Goal: Complete application form

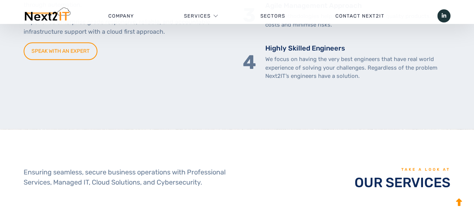
scroll to position [300, 0]
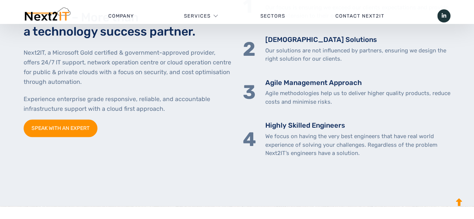
click at [56, 129] on link "SPEAK WITH AN EXPERT" at bounding box center [61, 129] width 74 height 18
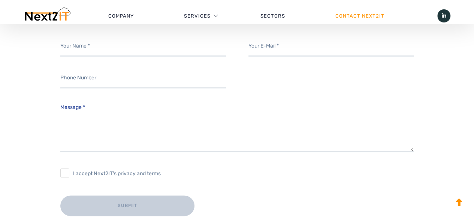
scroll to position [300, 0]
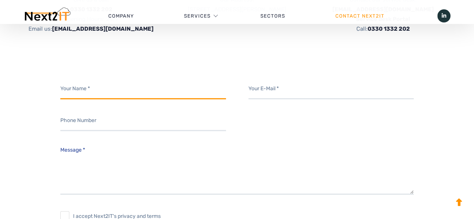
click at [127, 94] on input "Contact form" at bounding box center [143, 89] width 166 height 21
type input "[PERSON_NAME]"
type input "[EMAIL_ADDRESS][DOMAIN_NAME]"
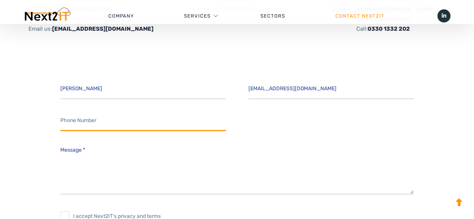
click at [123, 125] on input "Contact form" at bounding box center [143, 121] width 166 height 21
type input "07762228622"
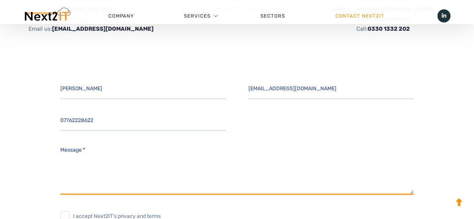
click at [105, 168] on textarea "Message *" at bounding box center [237, 168] width 354 height 52
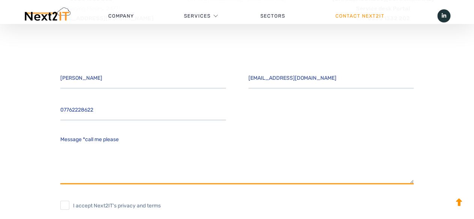
scroll to position [337, 0]
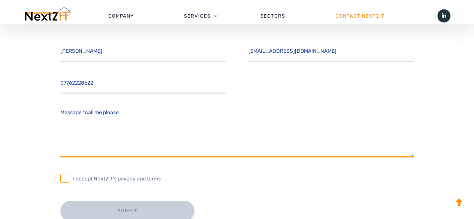
type textarea "Message *call me please"
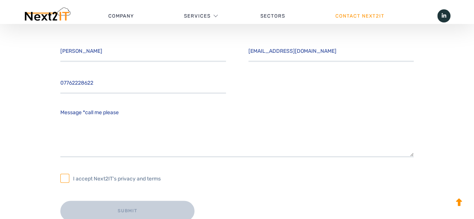
click at [67, 175] on input "I accept Next2IT's privacy and terms" at bounding box center [64, 178] width 9 height 9
checkbox input "true"
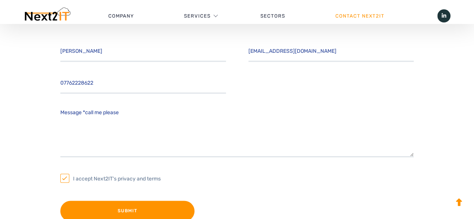
click at [105, 210] on input "Submit" at bounding box center [127, 211] width 134 height 21
